Goal: Register for event/course: Sign up to attend an event or enroll in a course

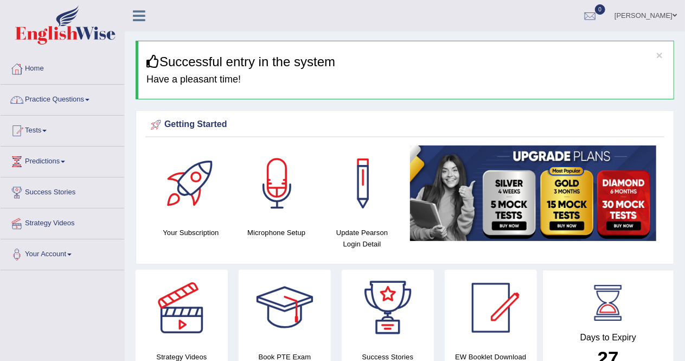
click at [90, 105] on link "Practice Questions" at bounding box center [63, 98] width 124 height 27
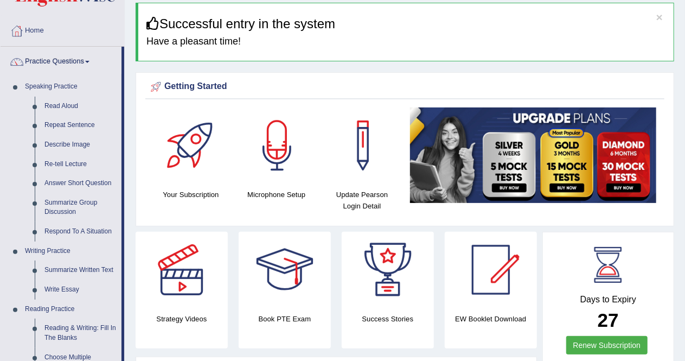
scroll to position [37, 0]
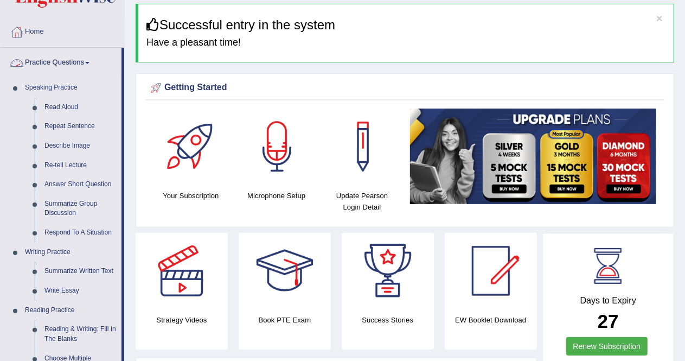
click at [77, 61] on link "Practice Questions" at bounding box center [61, 61] width 121 height 27
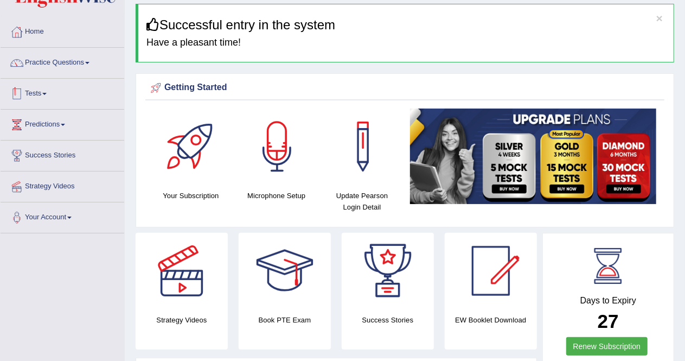
click at [40, 97] on link "Tests" at bounding box center [63, 92] width 124 height 27
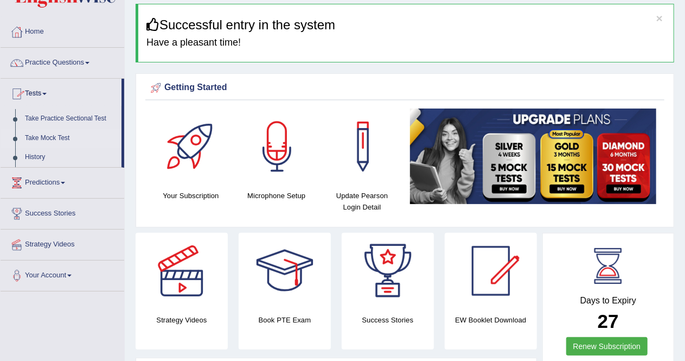
click at [58, 136] on link "Take Mock Test" at bounding box center [70, 139] width 101 height 20
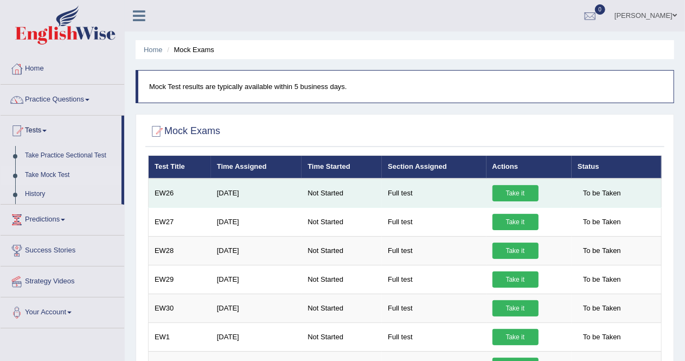
click at [513, 194] on link "Take it" at bounding box center [516, 193] width 46 height 16
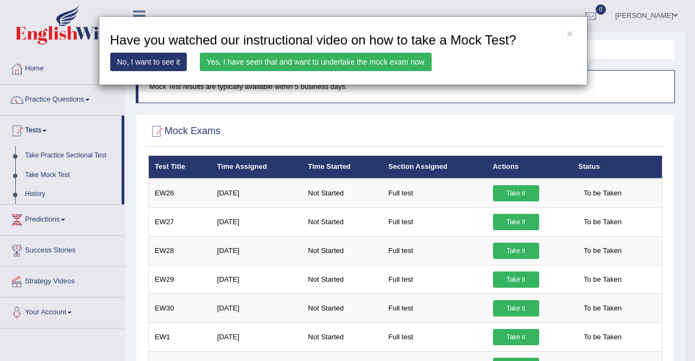
click at [302, 71] on link "Yes, I have seen that and want to undertake the mock exam now" at bounding box center [316, 62] width 232 height 18
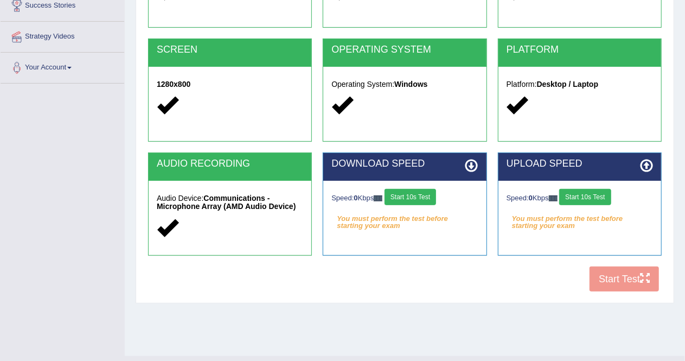
scroll to position [190, 0]
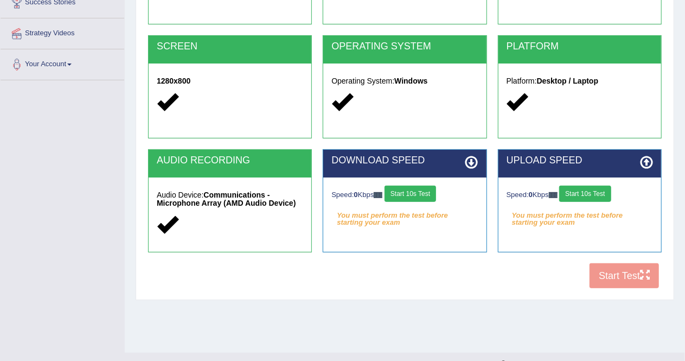
click at [427, 188] on button "Start 10s Test" at bounding box center [411, 194] width 52 height 16
click at [594, 186] on button "Start 10s Test" at bounding box center [586, 194] width 52 height 16
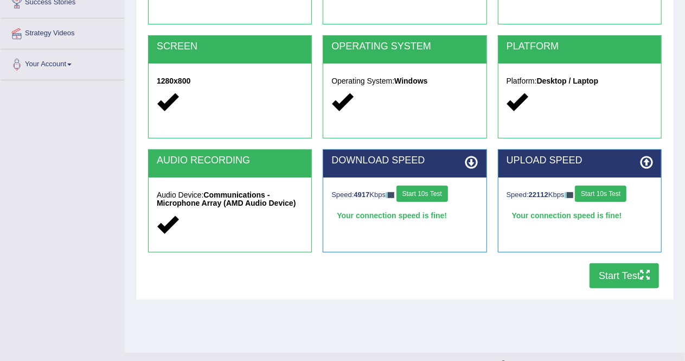
click at [607, 276] on button "Start Test" at bounding box center [624, 275] width 69 height 25
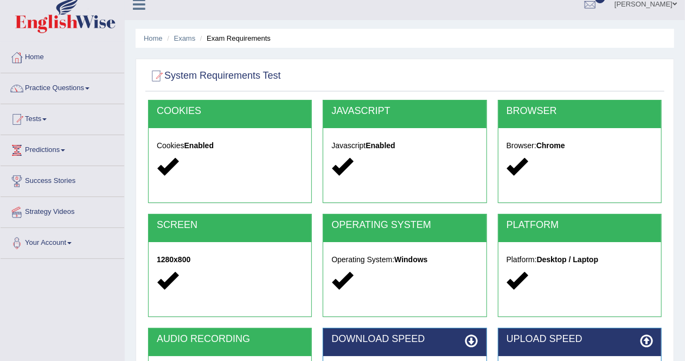
scroll to position [15, 0]
